Goal: Information Seeking & Learning: Compare options

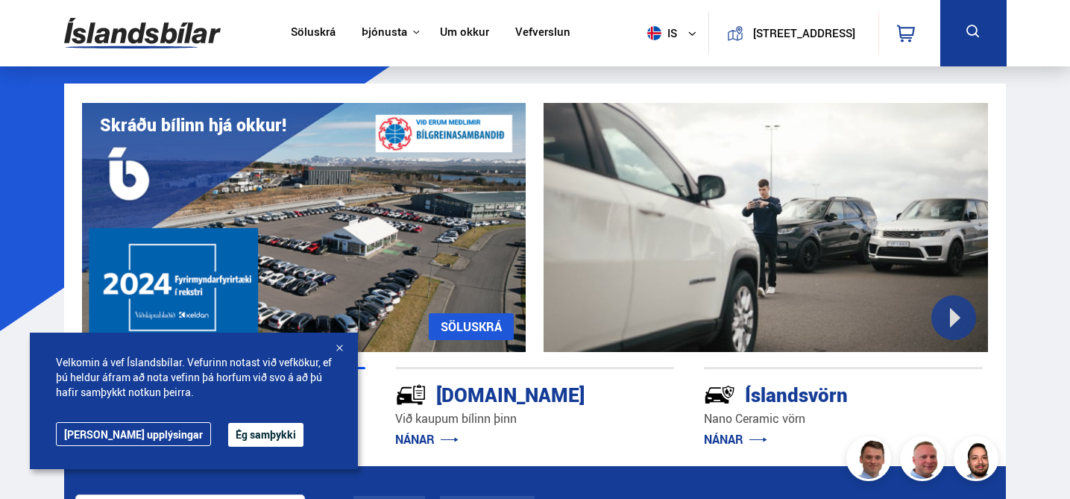
click at [228, 439] on button "Ég samþykki" at bounding box center [265, 435] width 75 height 24
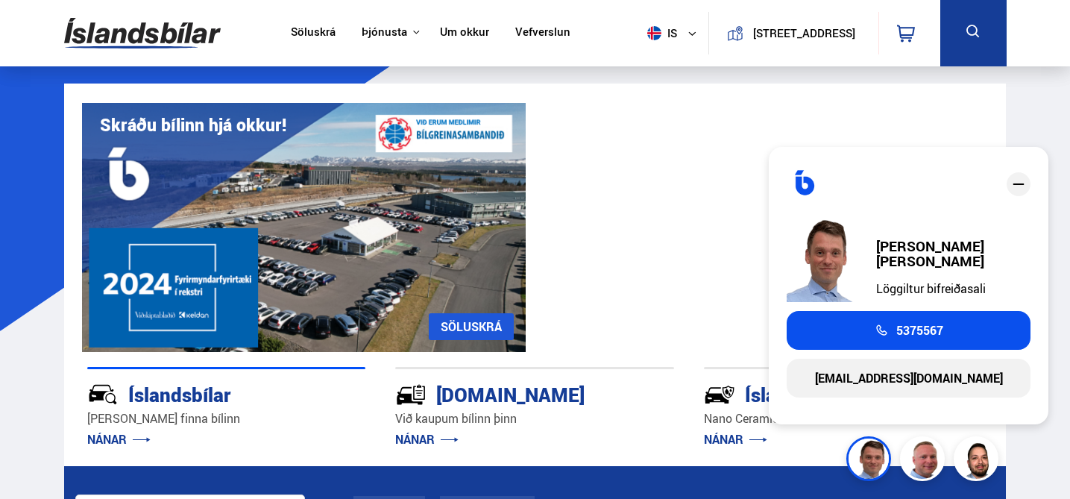
click at [916, 379] on link "[EMAIL_ADDRESS][DOMAIN_NAME]" at bounding box center [909, 378] width 244 height 39
click at [904, 375] on link "[EMAIL_ADDRESS][DOMAIN_NAME]" at bounding box center [909, 378] width 244 height 39
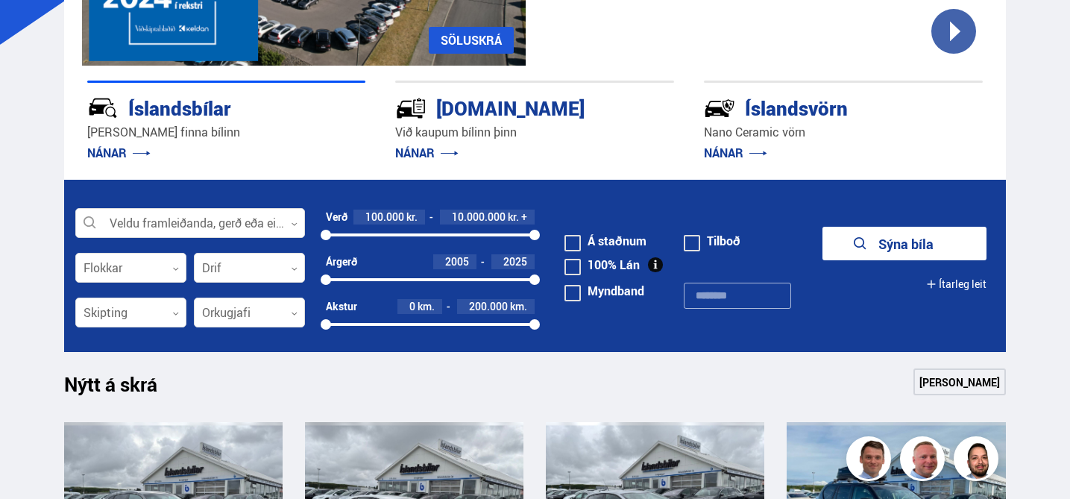
scroll to position [289, 0]
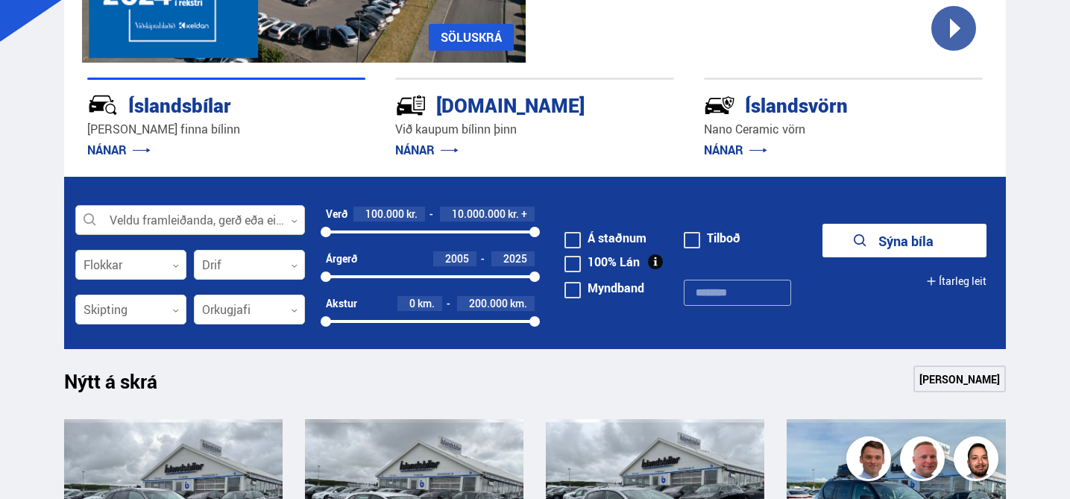
click at [196, 210] on div at bounding box center [190, 221] width 230 height 30
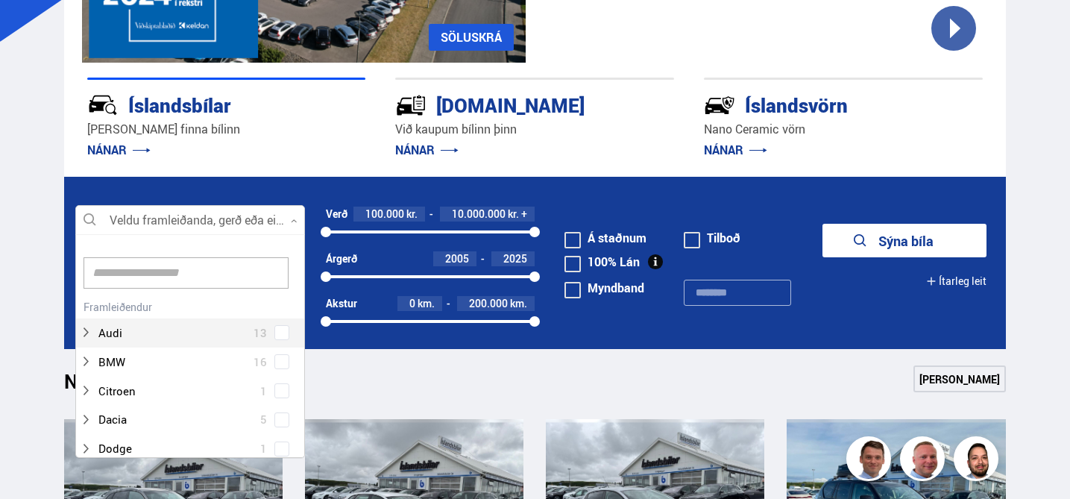
scroll to position [222, 224]
type input "***"
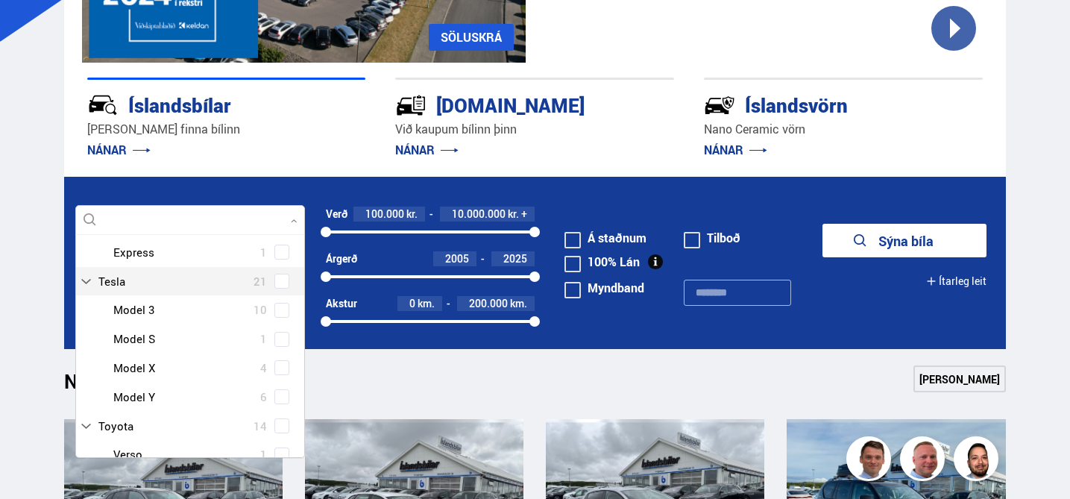
scroll to position [122, 0]
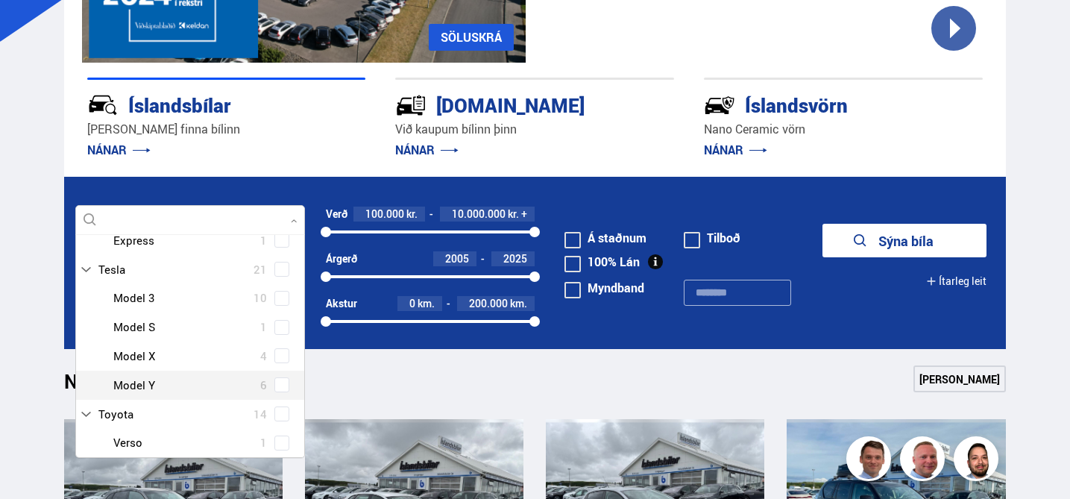
click at [275, 388] on div "Tesla Model 3 10 Tesla Model S 1 Tesla Model X 4 Tesla Model Y 6" at bounding box center [190, 341] width 228 height 116
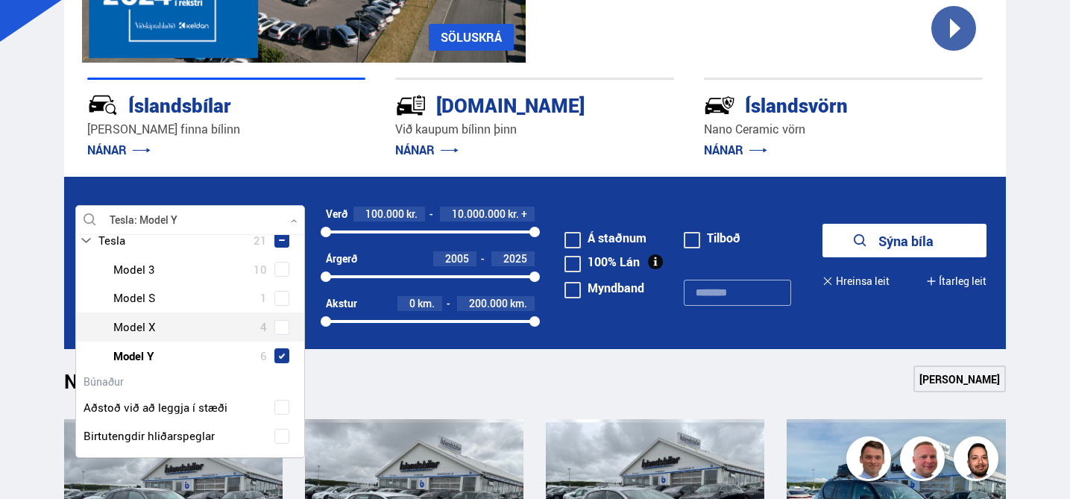
scroll to position [71, 0]
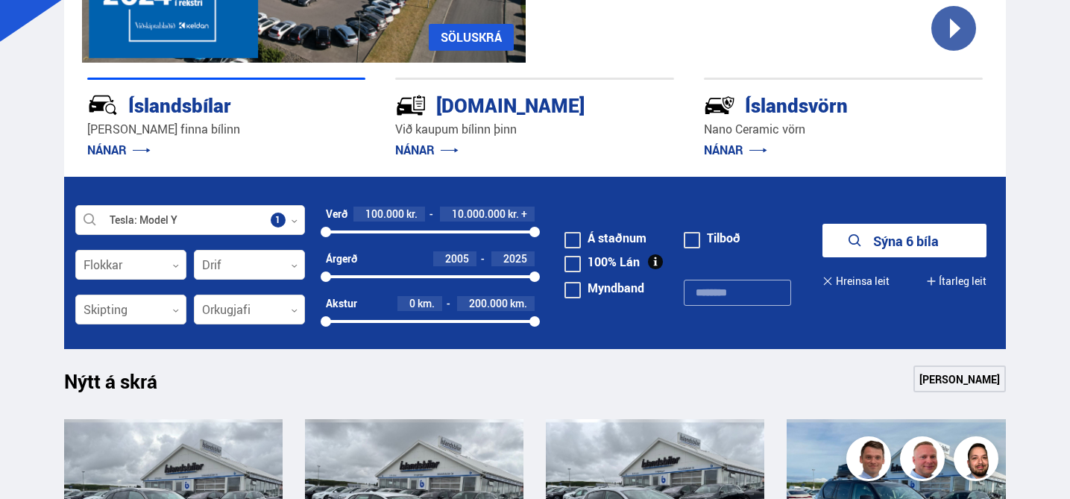
click at [907, 236] on button "Sýna 6 bíla" at bounding box center [904, 241] width 164 height 34
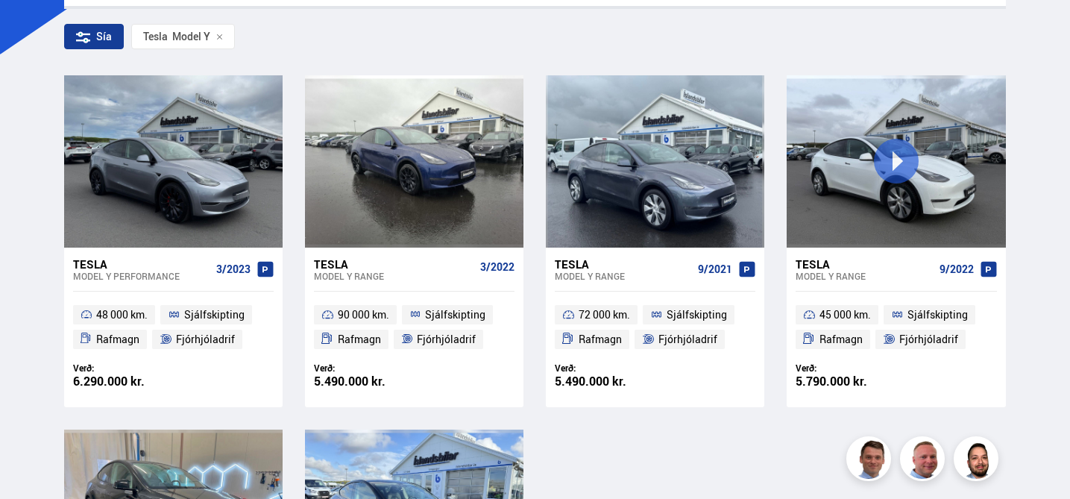
scroll to position [267, 0]
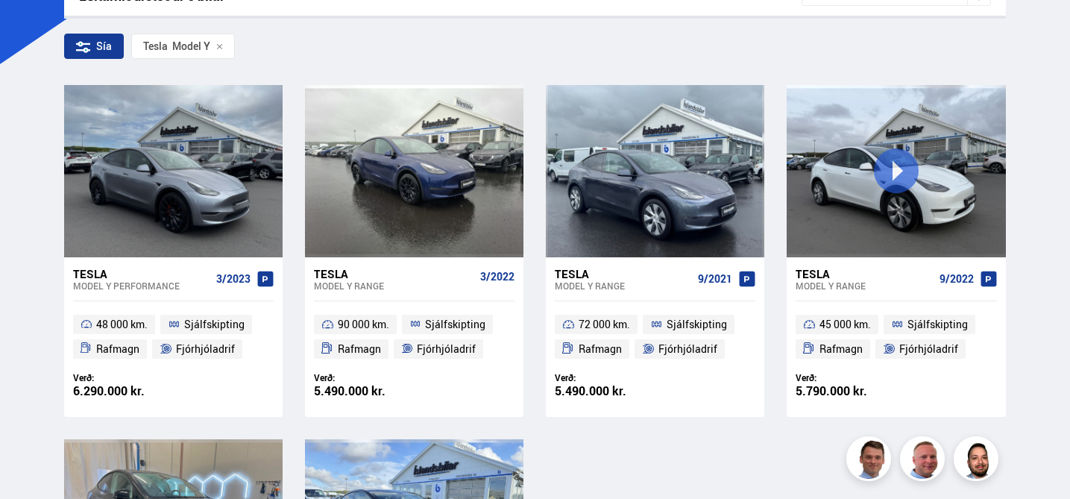
click at [404, 288] on div "Model Y RANGE" at bounding box center [394, 285] width 160 height 10
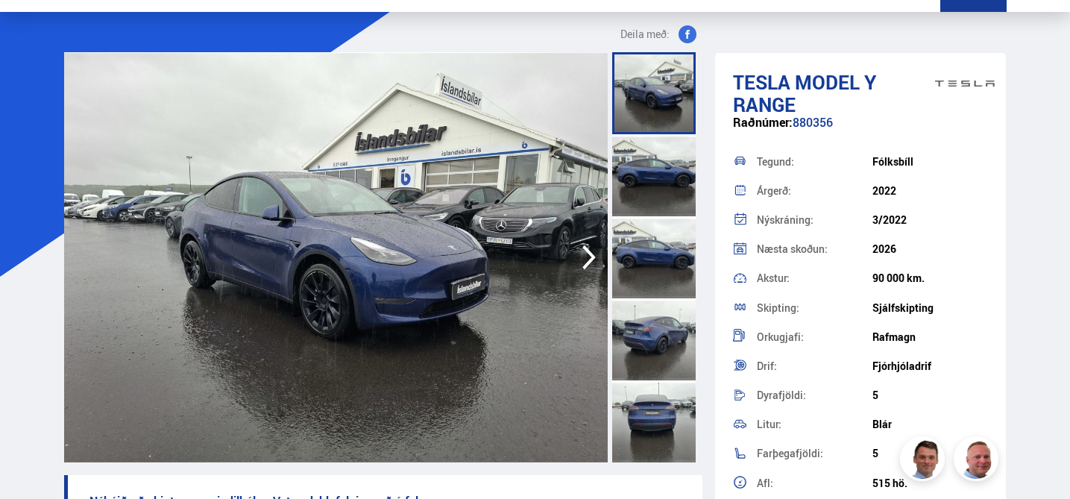
scroll to position [47, 0]
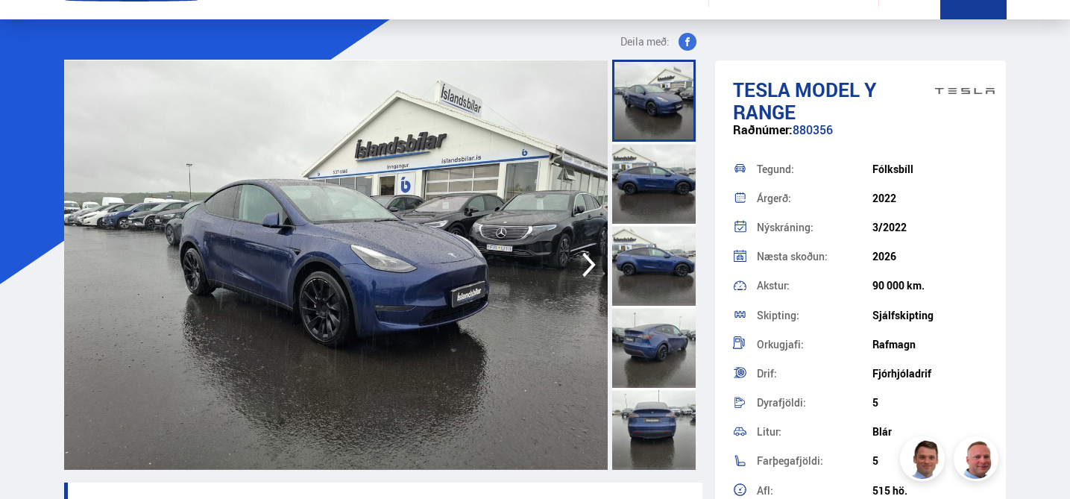
click at [660, 182] on div at bounding box center [653, 183] width 83 height 82
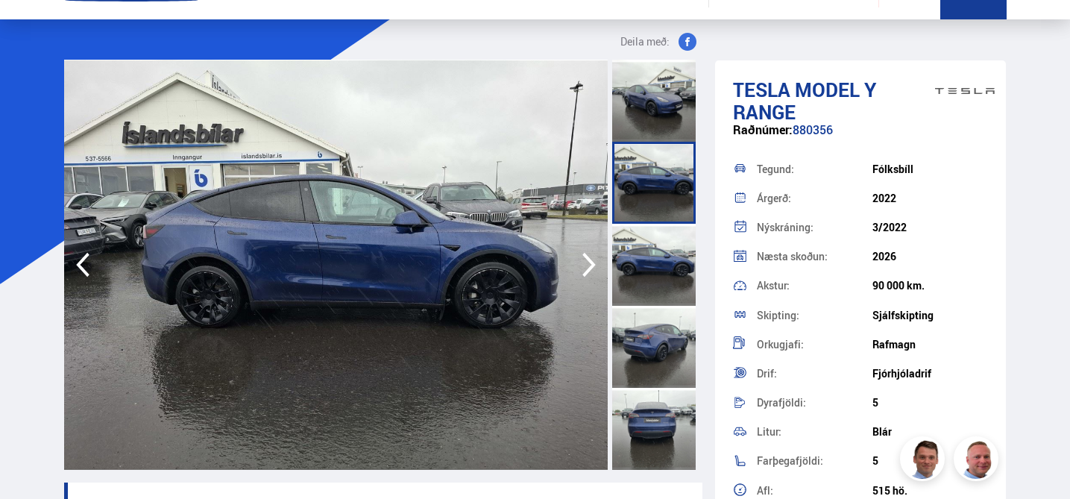
click at [648, 238] on div at bounding box center [653, 265] width 83 height 82
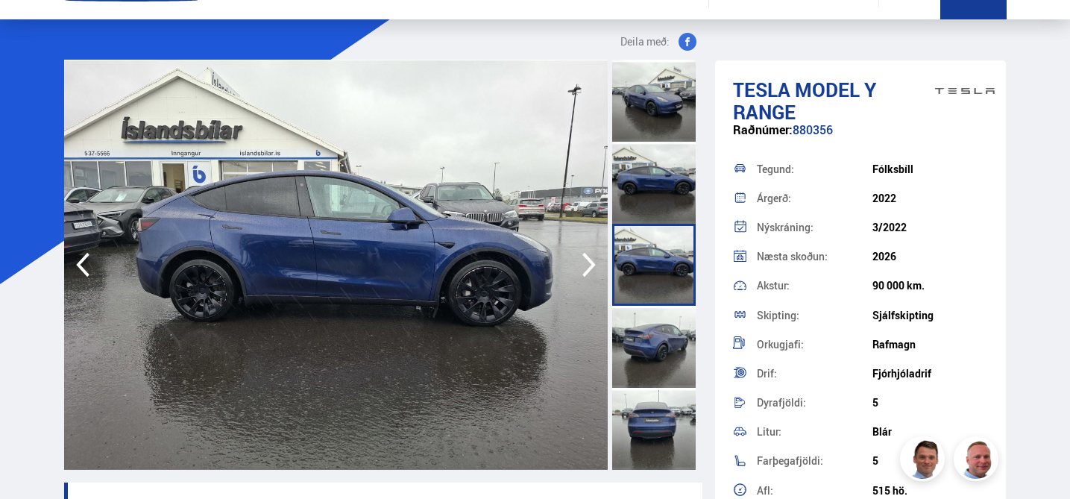
click at [650, 321] on div at bounding box center [653, 347] width 83 height 82
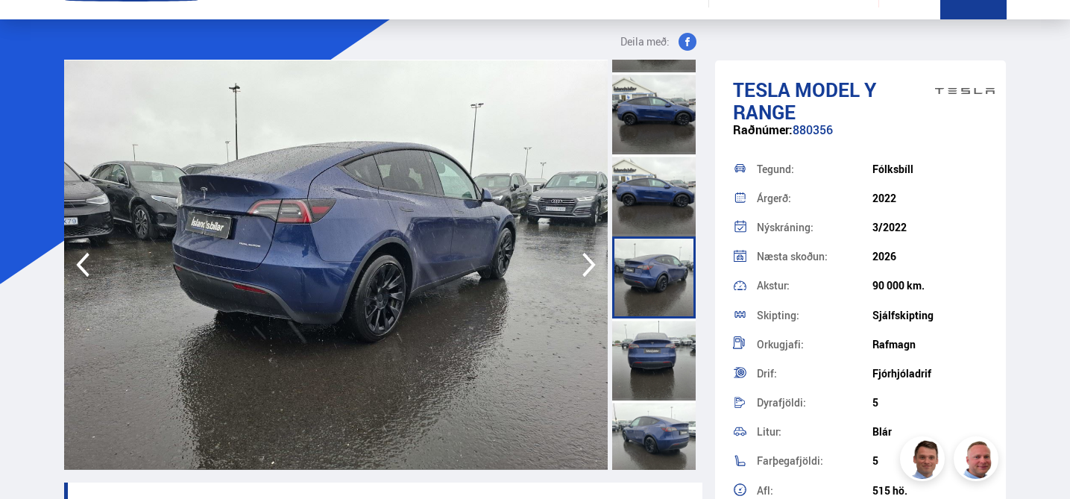
scroll to position [111, 0]
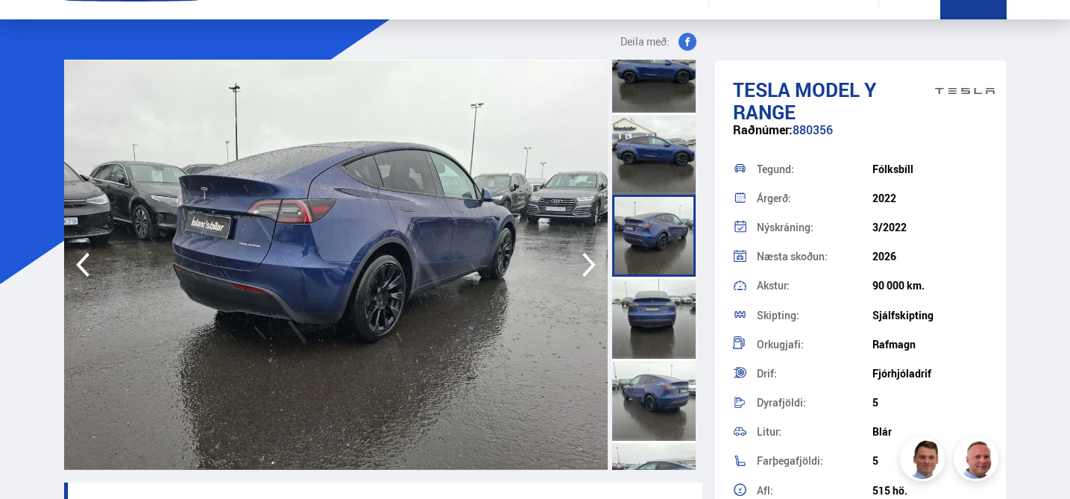
click at [661, 283] on div at bounding box center [653, 318] width 83 height 82
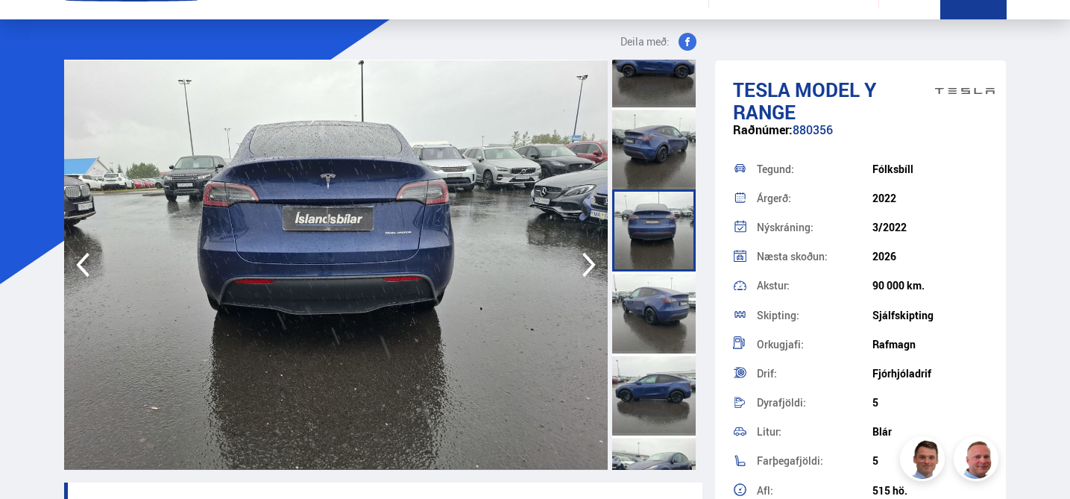
scroll to position [201, 0]
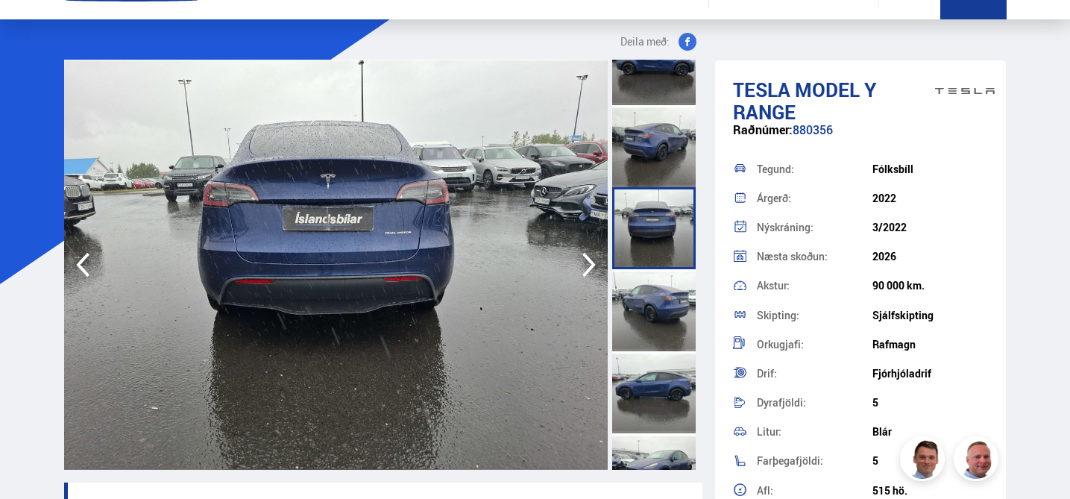
click at [661, 283] on div at bounding box center [653, 310] width 83 height 82
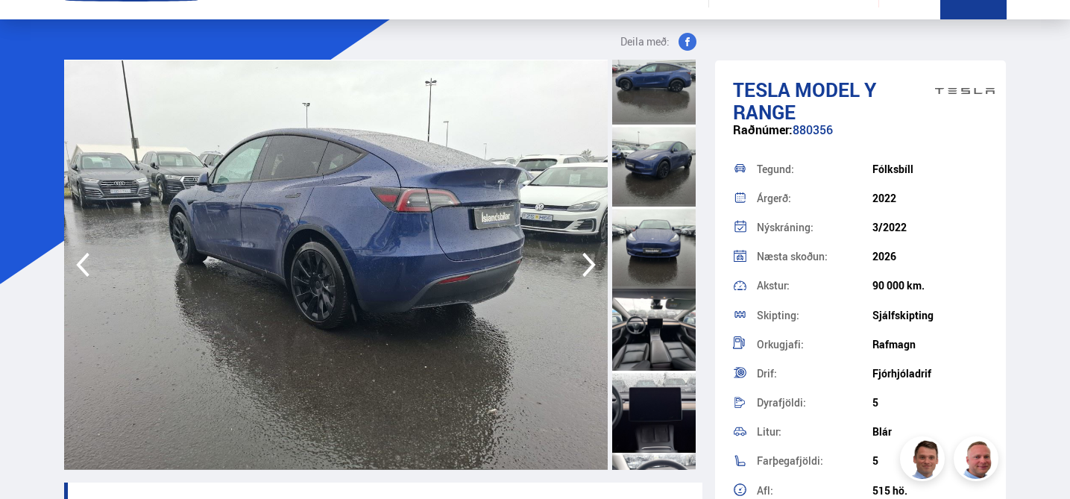
scroll to position [510, 0]
click at [653, 320] on div at bounding box center [653, 329] width 83 height 82
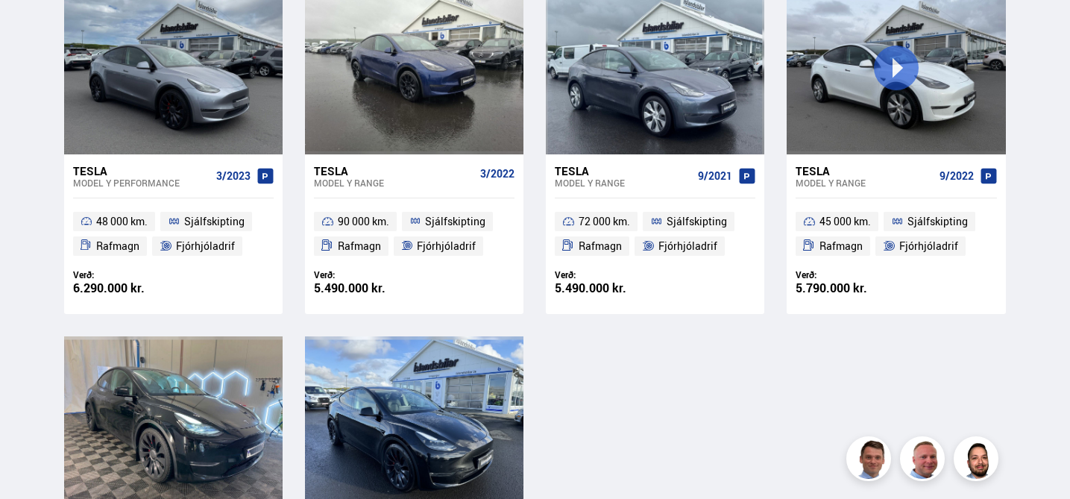
scroll to position [362, 0]
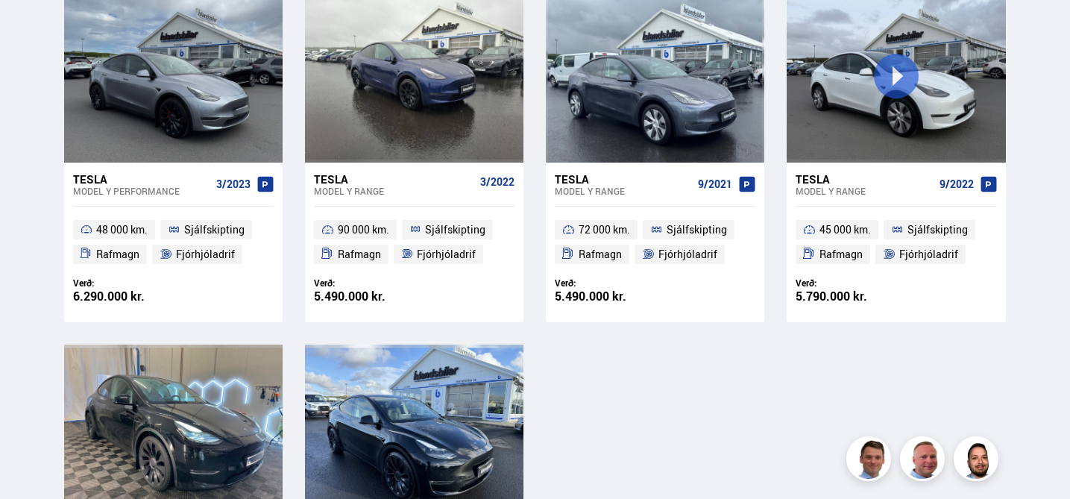
click at [886, 291] on div "5.790.000 kr." at bounding box center [845, 296] width 101 height 13
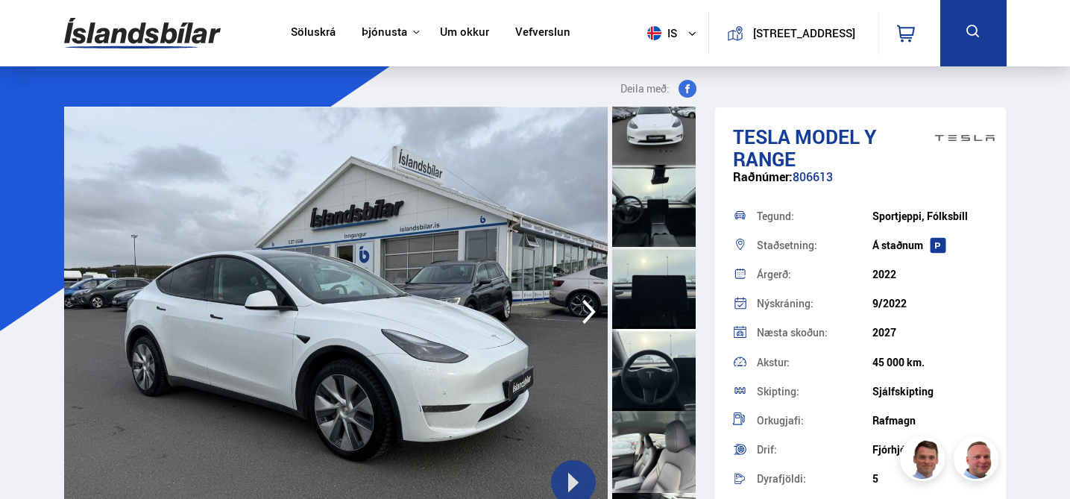
scroll to position [599, 0]
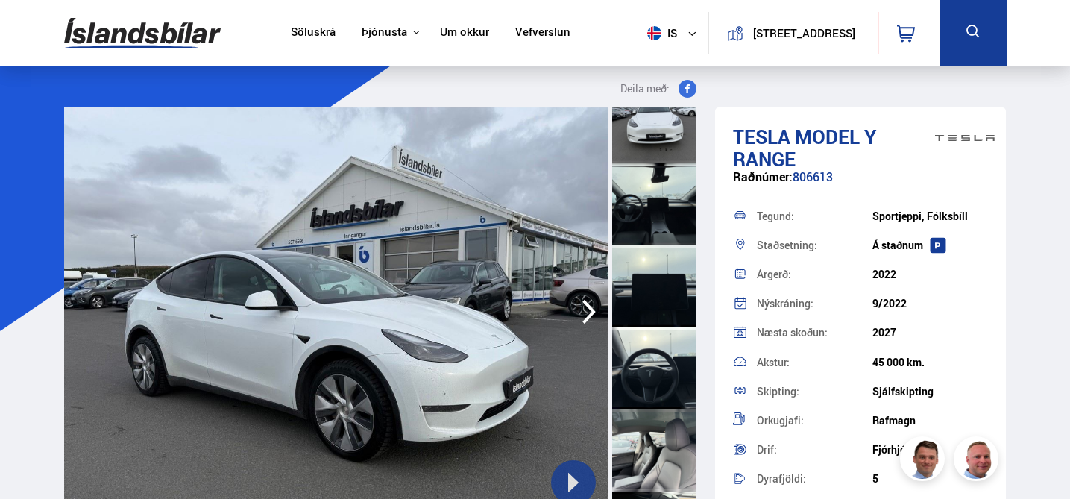
click at [659, 290] on div at bounding box center [653, 286] width 83 height 82
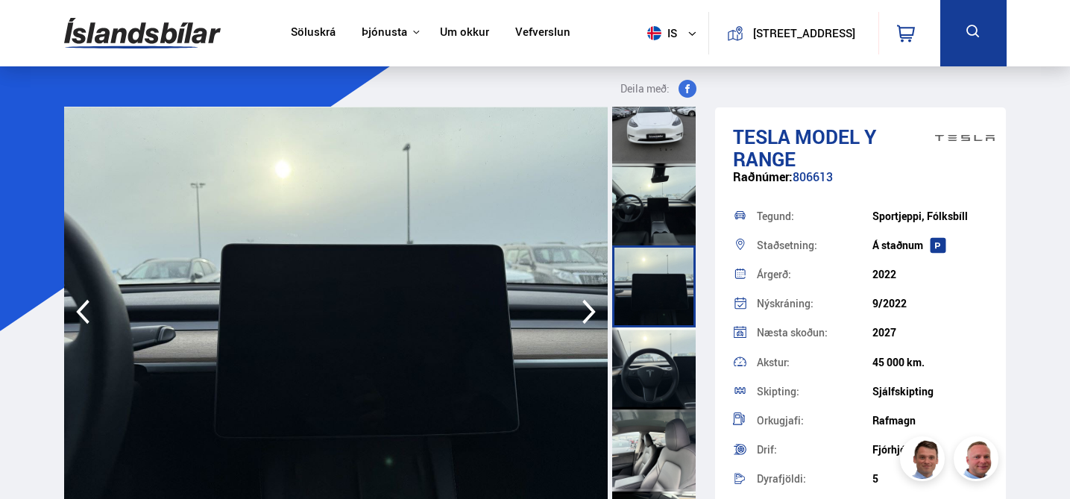
click at [657, 360] on div at bounding box center [653, 368] width 83 height 82
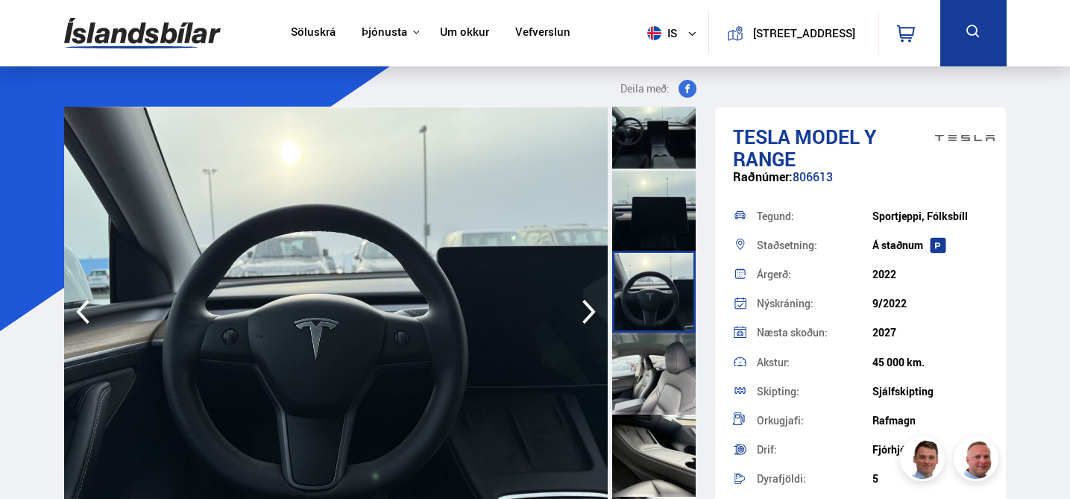
scroll to position [685, 0]
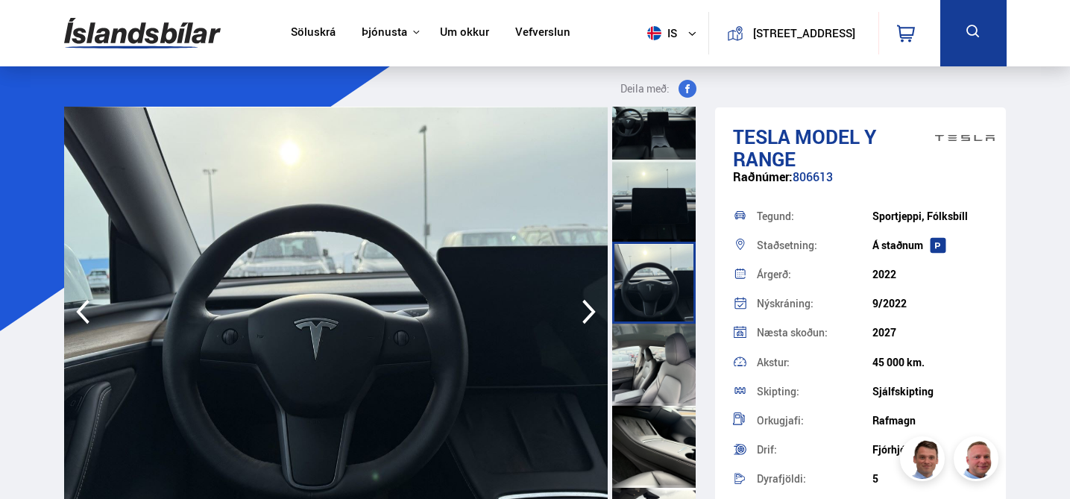
click at [662, 356] on div at bounding box center [653, 365] width 83 height 82
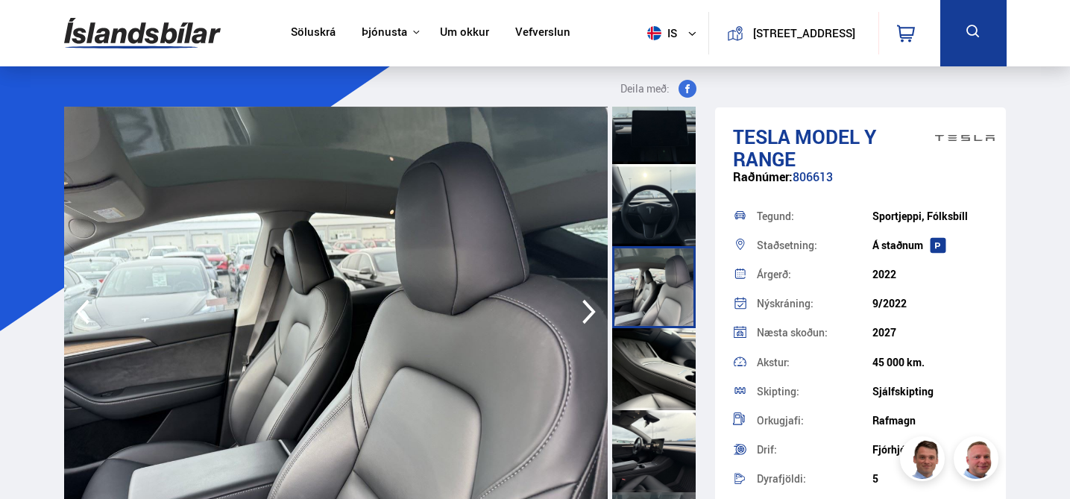
scroll to position [764, 0]
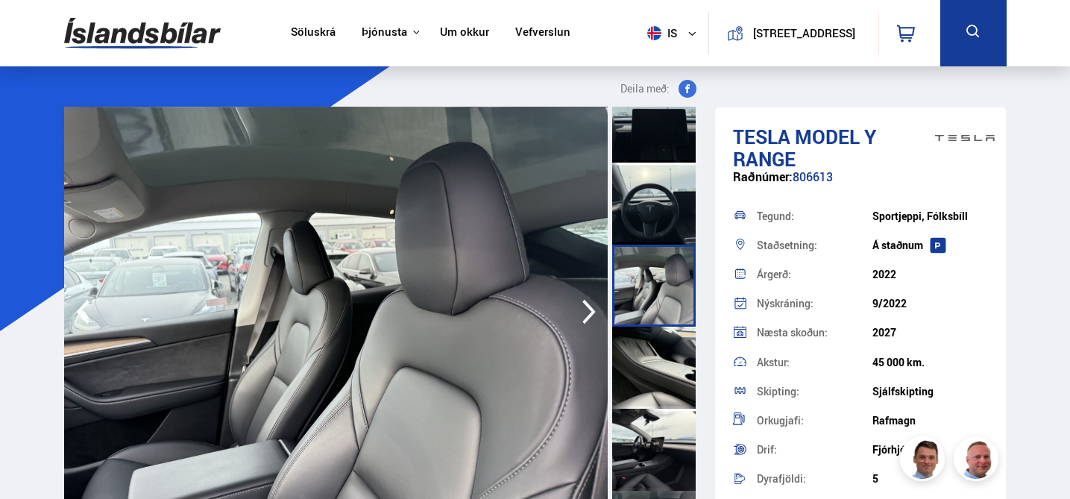
click at [662, 389] on div at bounding box center [653, 368] width 83 height 82
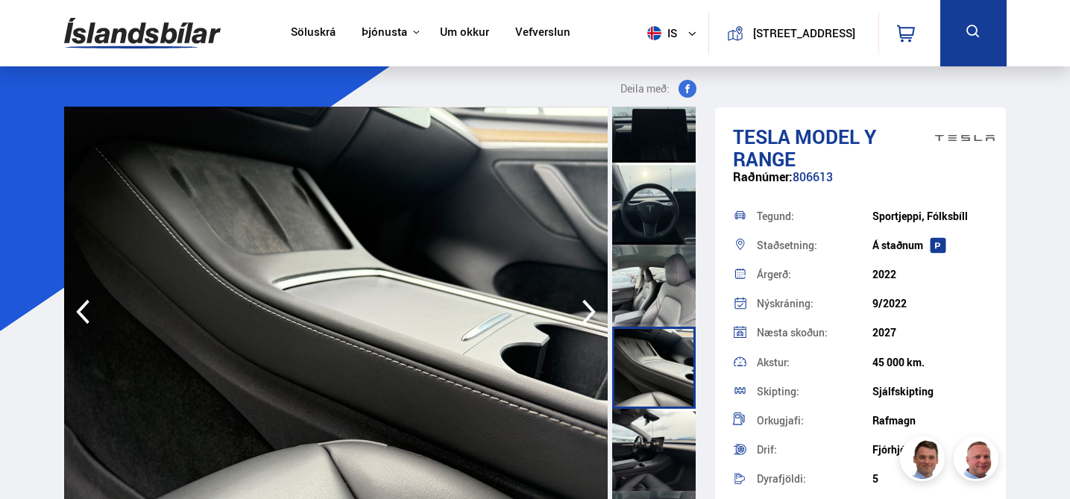
click at [651, 445] on div at bounding box center [653, 450] width 83 height 82
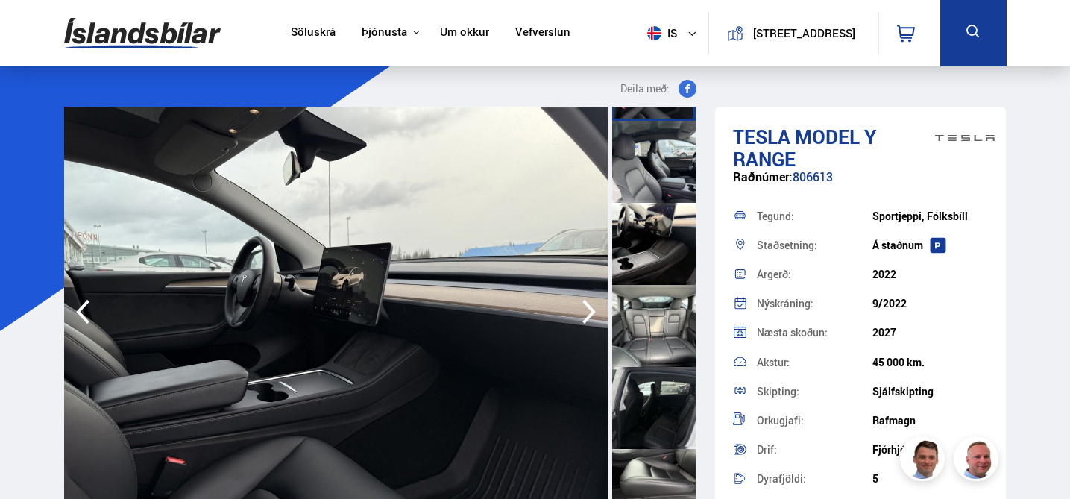
scroll to position [1138, 0]
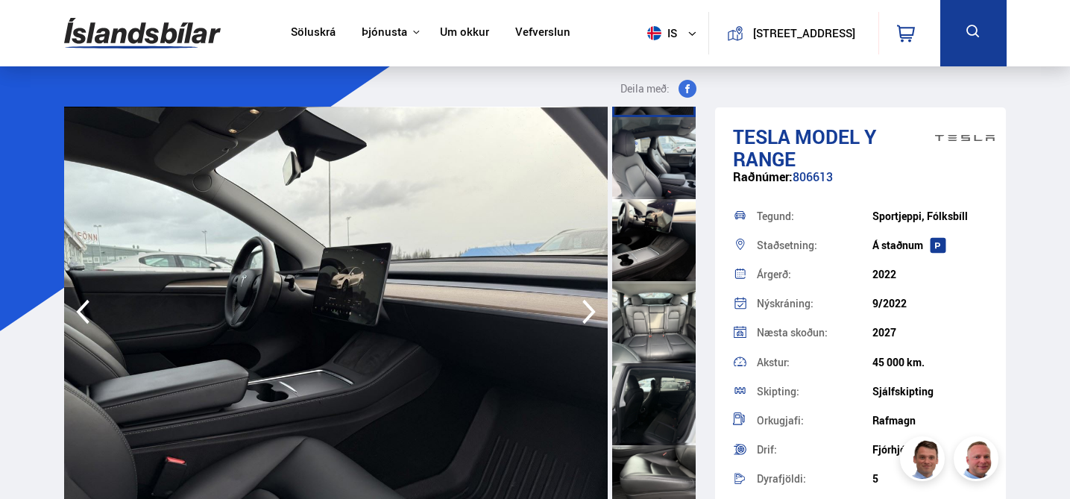
click at [672, 330] on div at bounding box center [653, 322] width 83 height 82
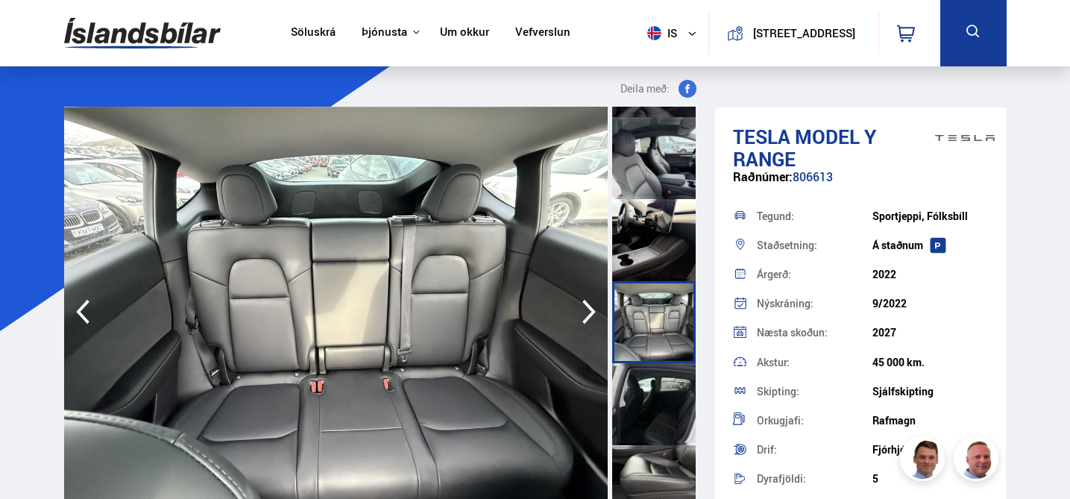
click at [664, 382] on div at bounding box center [653, 404] width 83 height 82
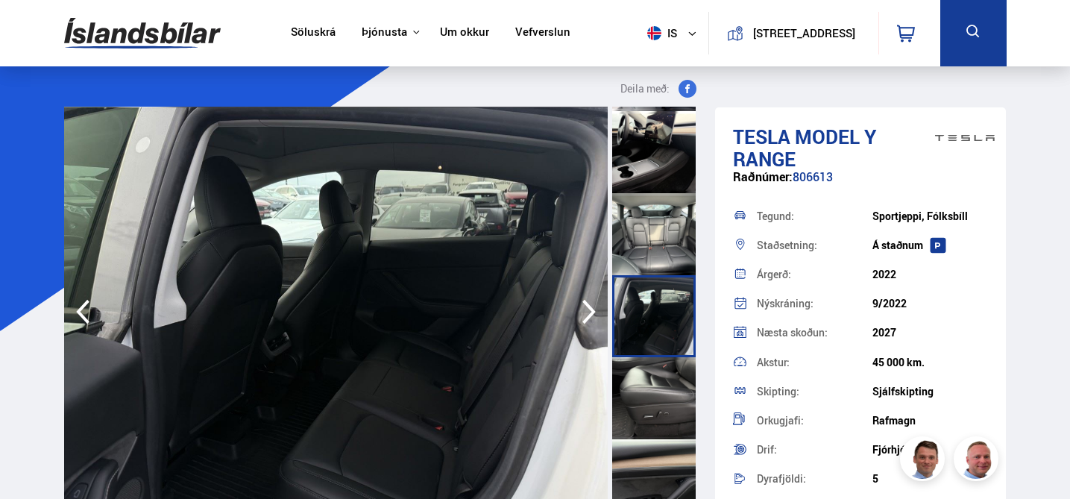
click at [663, 392] on div at bounding box center [653, 398] width 83 height 82
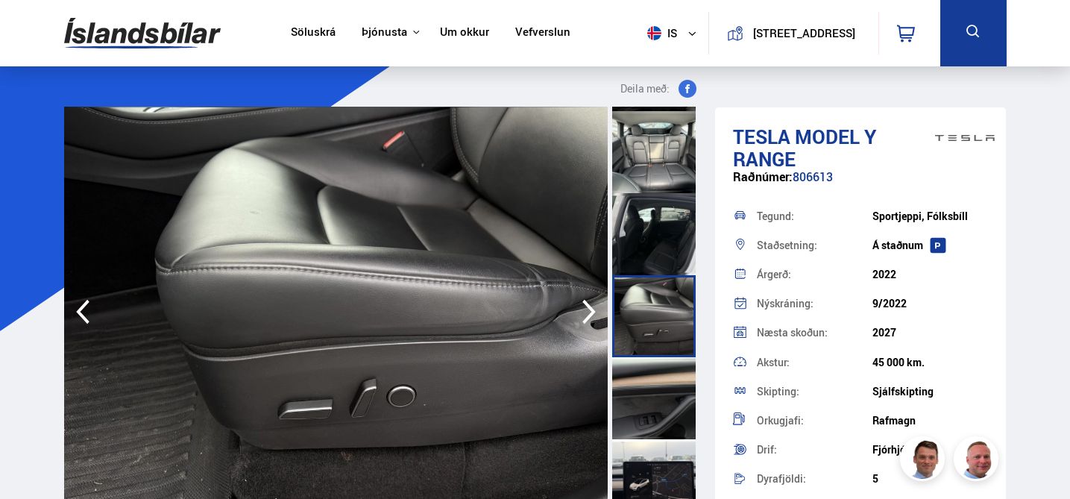
scroll to position [1334, 0]
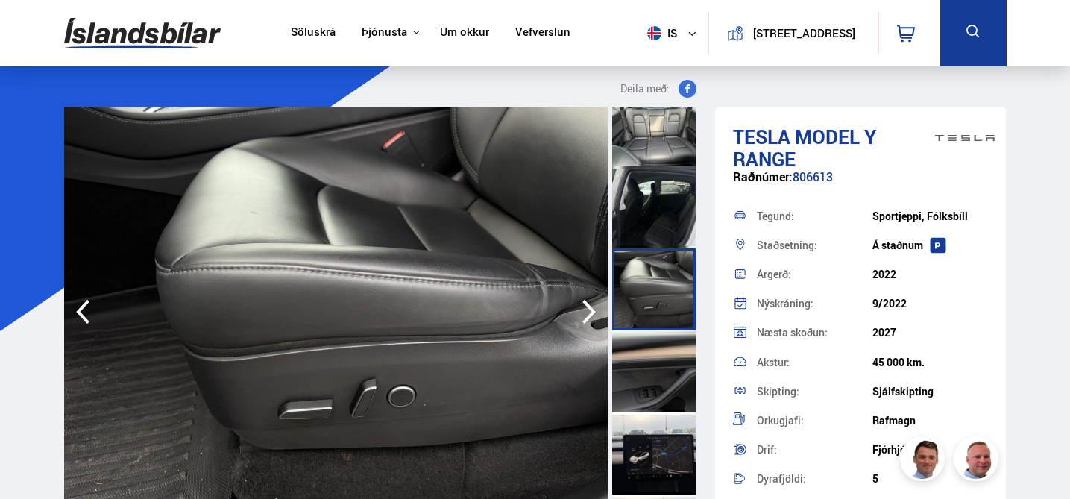
click at [663, 392] on div at bounding box center [653, 371] width 83 height 82
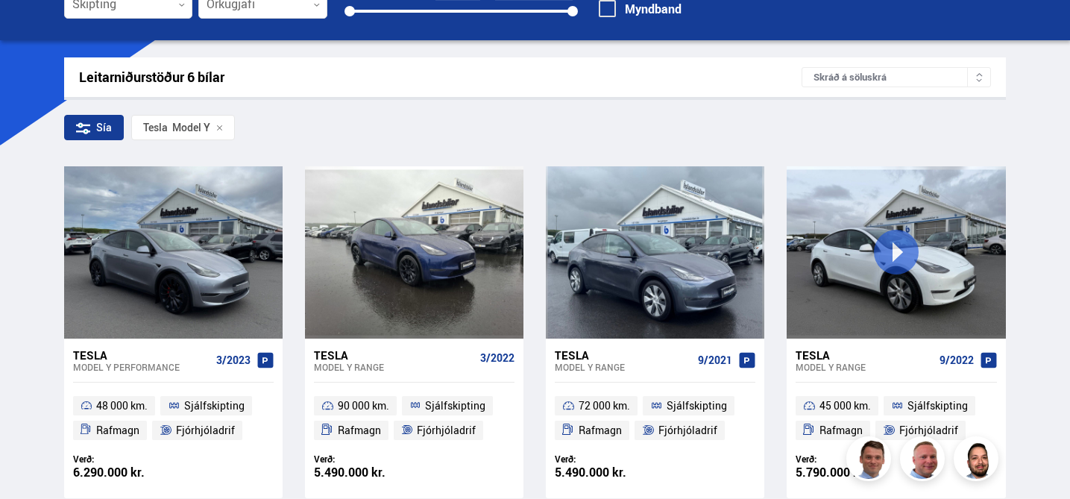
scroll to position [179, 0]
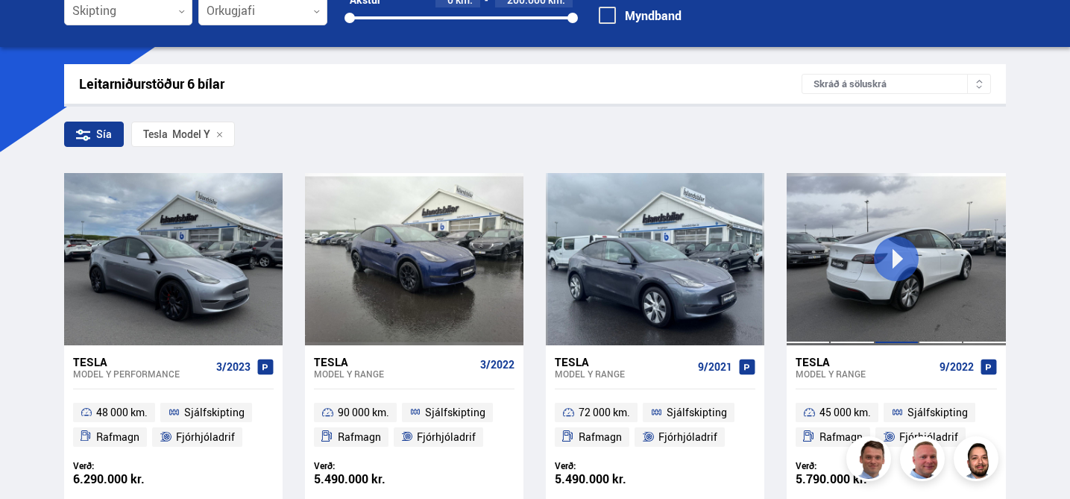
click at [893, 250] on div at bounding box center [896, 258] width 44 height 171
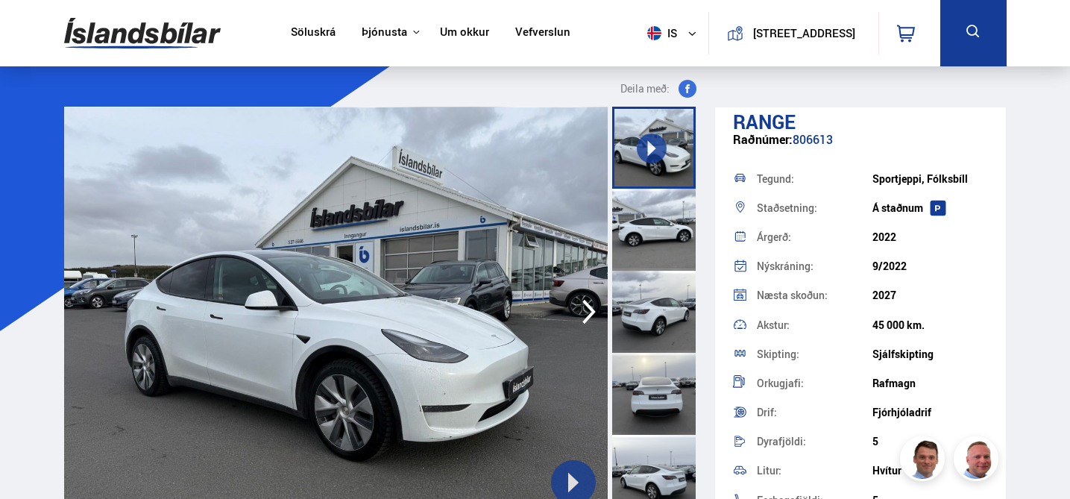
scroll to position [56, 0]
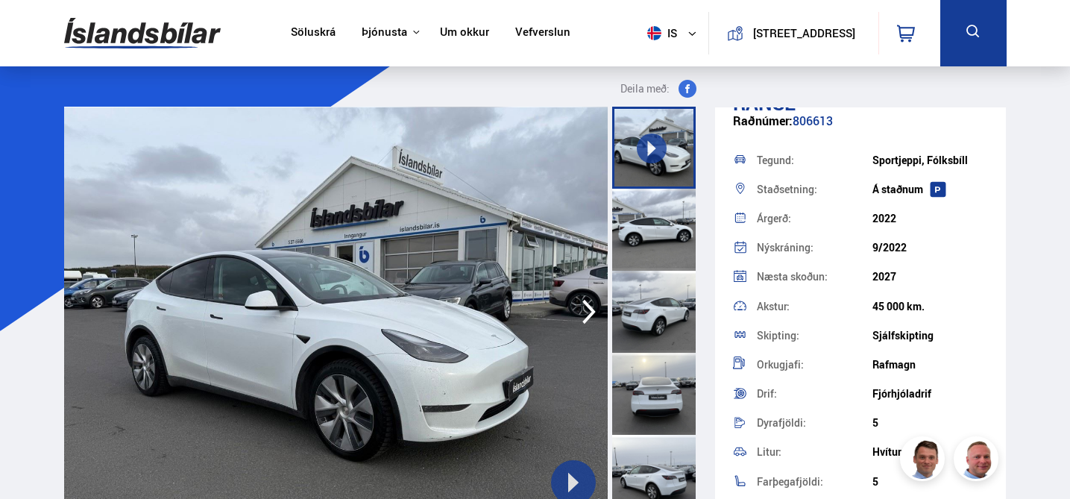
click at [648, 142] on icon at bounding box center [652, 149] width 8 height 16
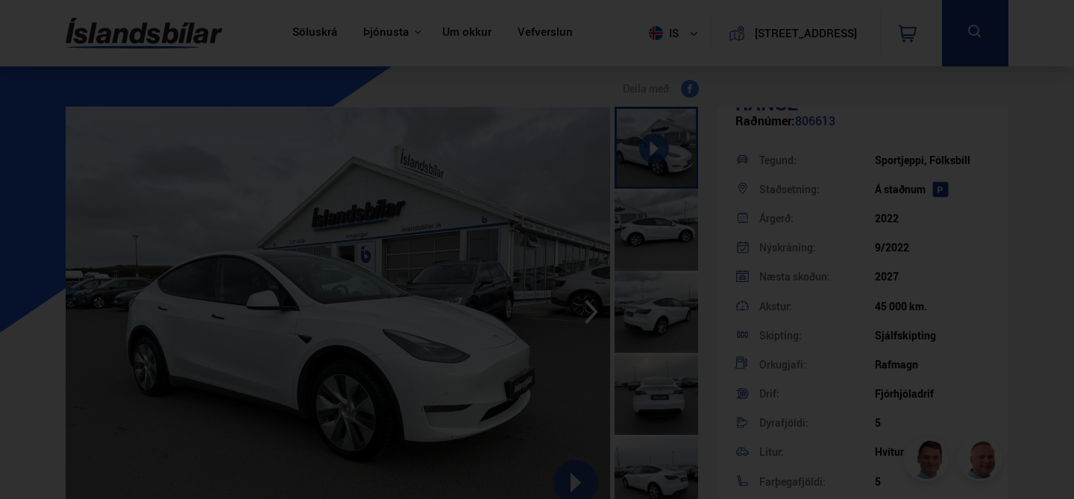
click at [109, 258] on div at bounding box center [537, 249] width 1074 height 499
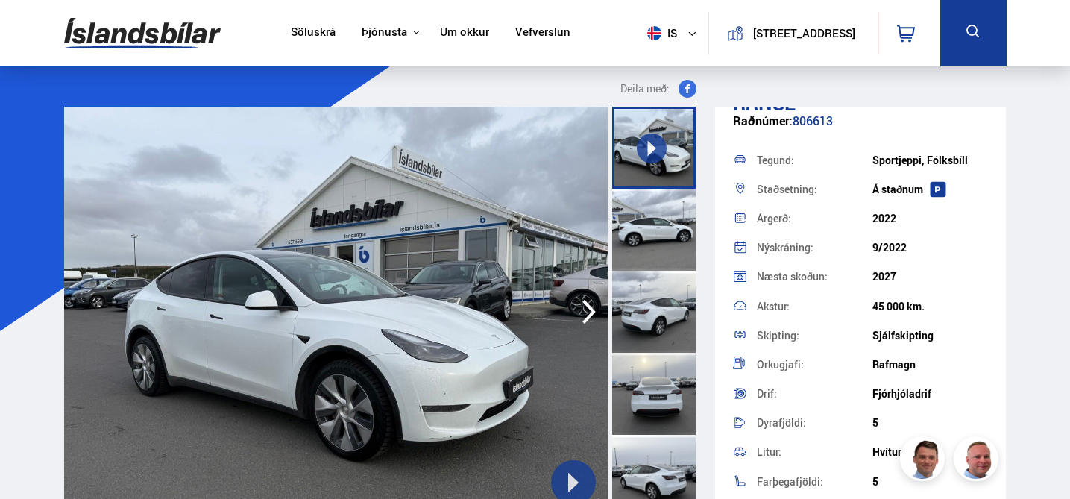
click at [150, 14] on img at bounding box center [142, 33] width 157 height 48
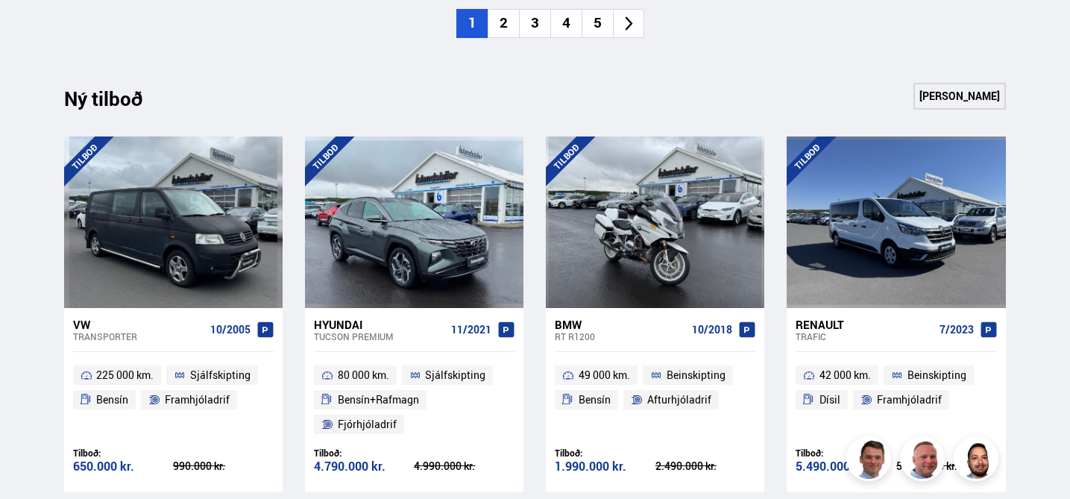
scroll to position [1394, 0]
